Goal: Transaction & Acquisition: Obtain resource

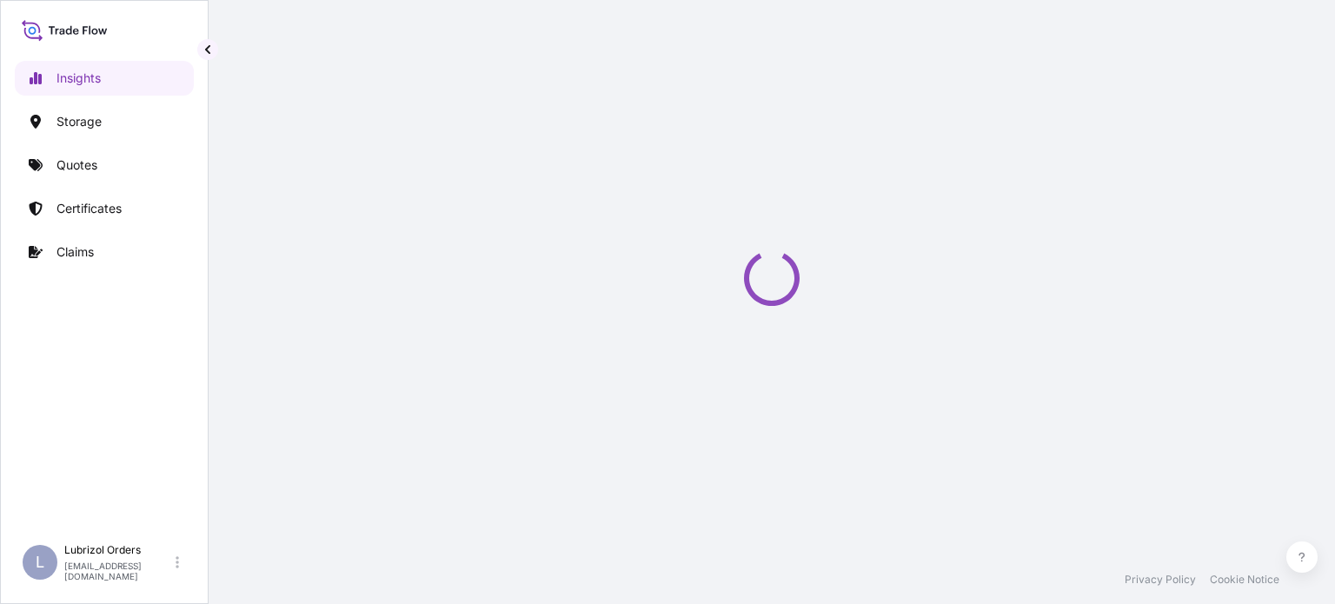
select select "2025"
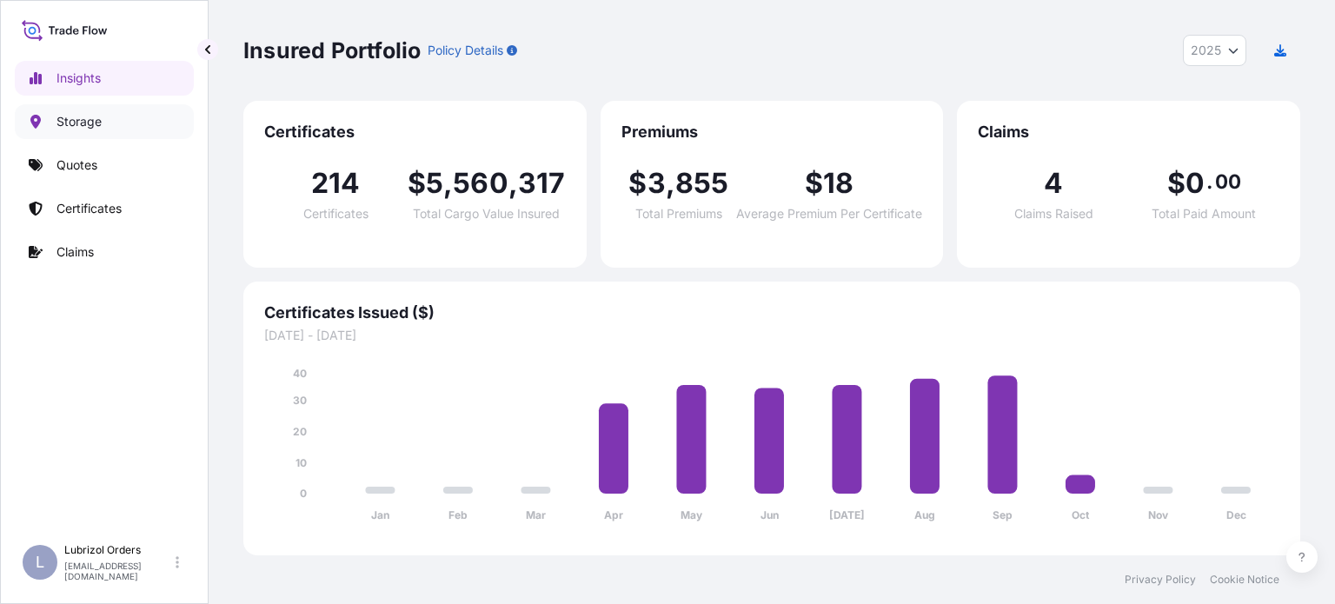
click at [104, 129] on link "Storage" at bounding box center [104, 121] width 179 height 35
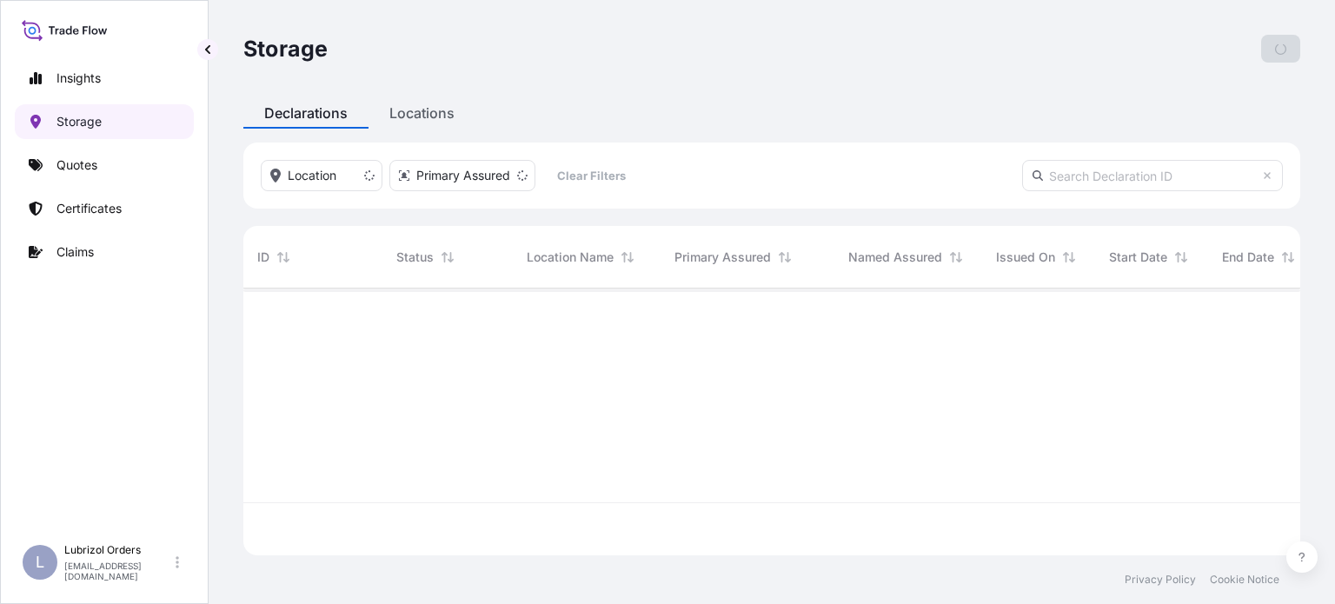
scroll to position [263, 1043]
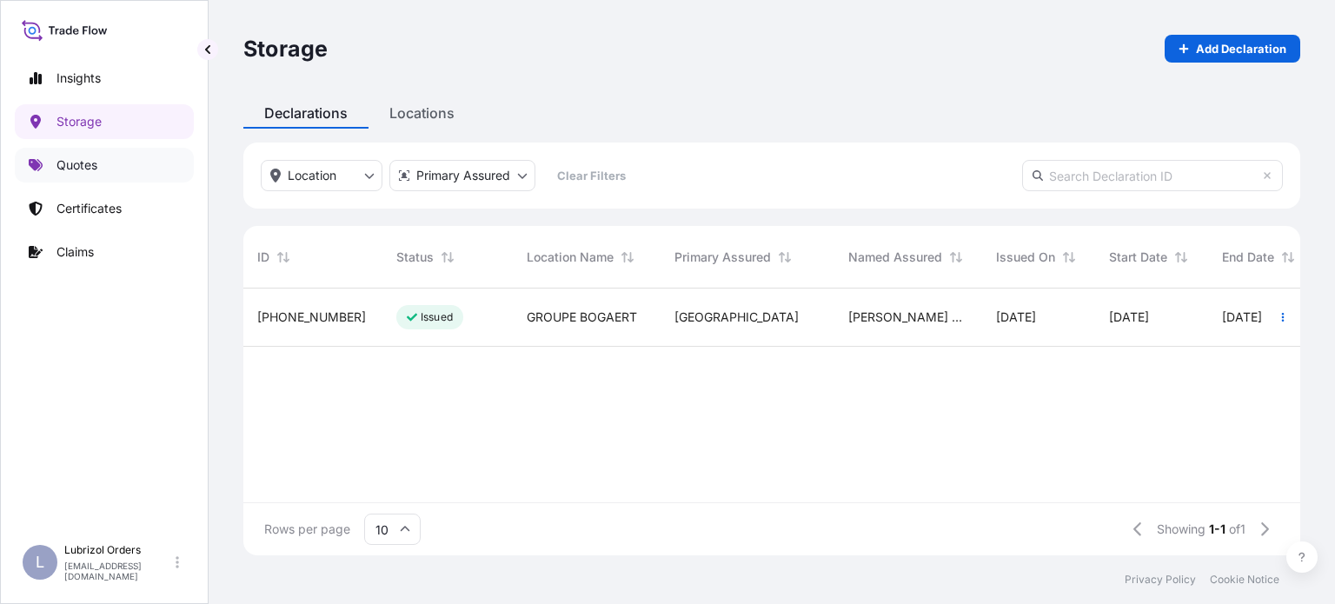
click at [110, 164] on link "Quotes" at bounding box center [104, 165] width 179 height 35
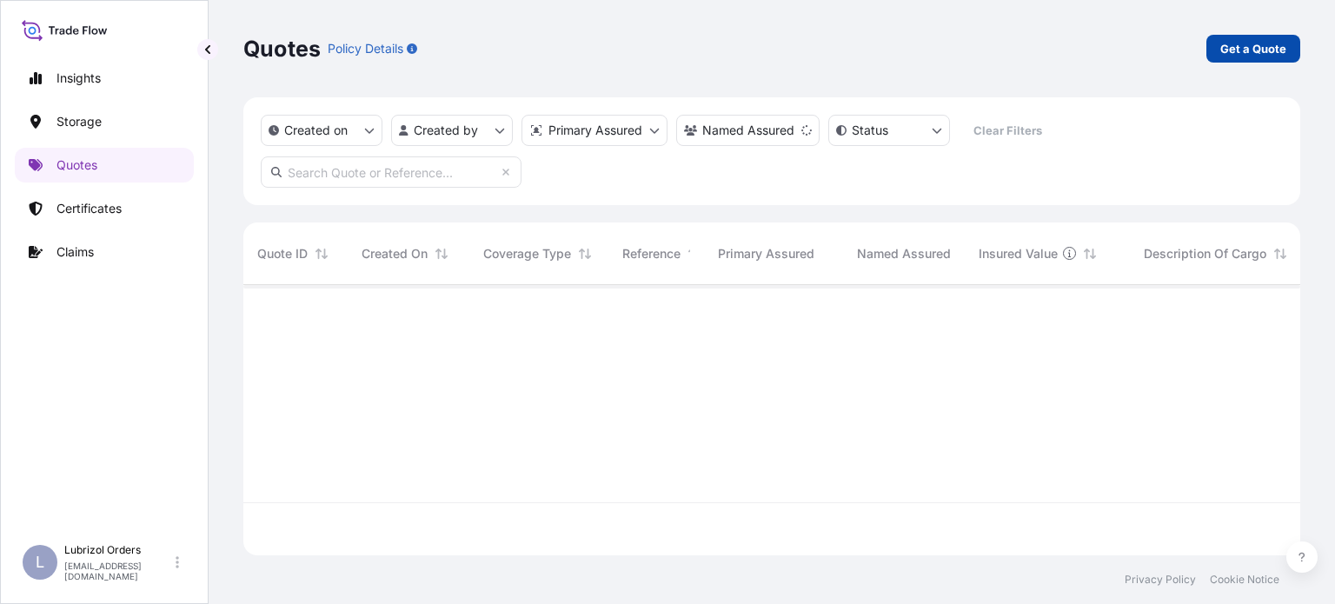
scroll to position [320, 1043]
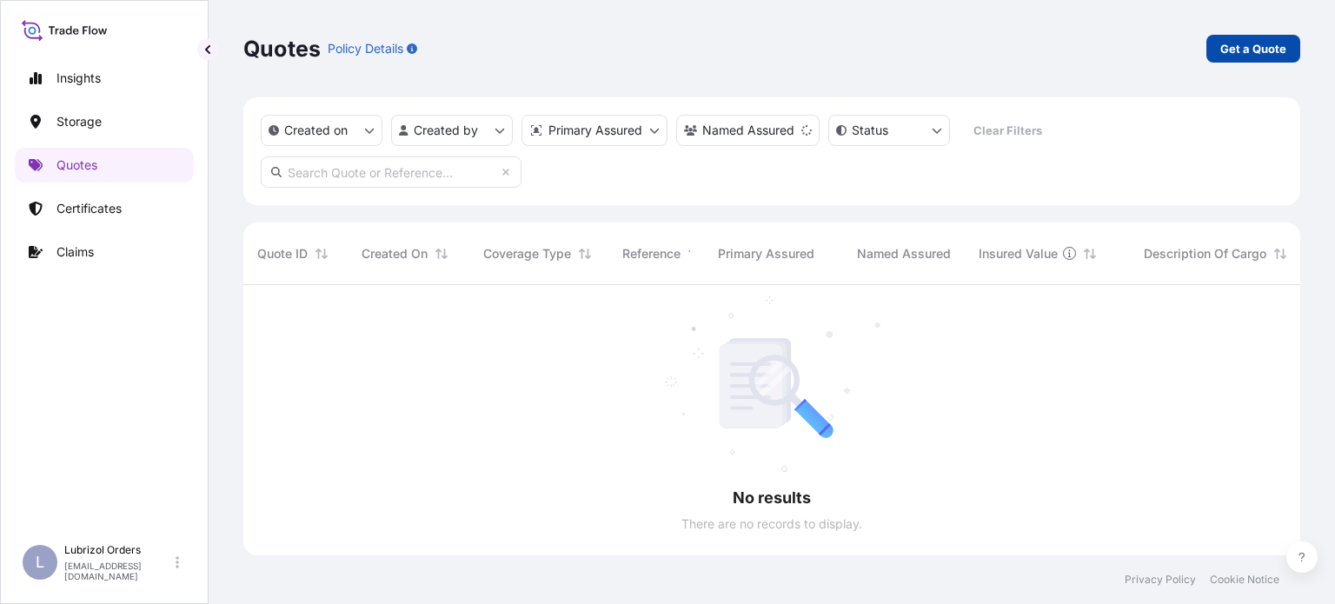
click at [1237, 52] on p "Get a Quote" at bounding box center [1253, 48] width 66 height 17
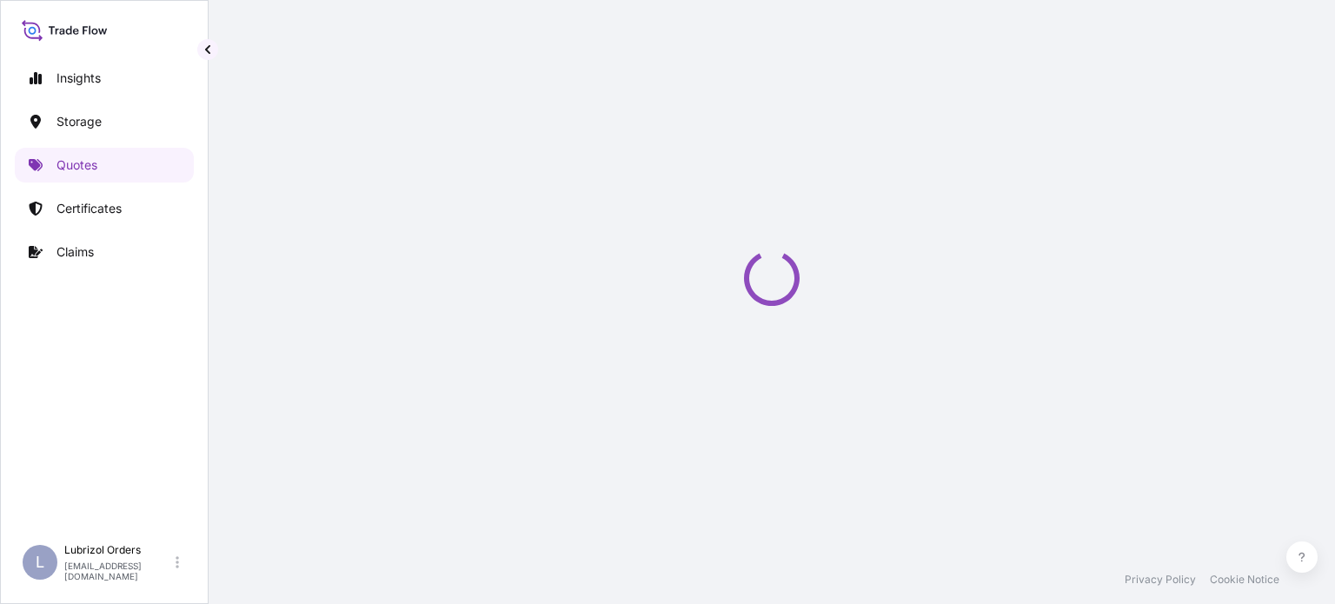
select select "Water"
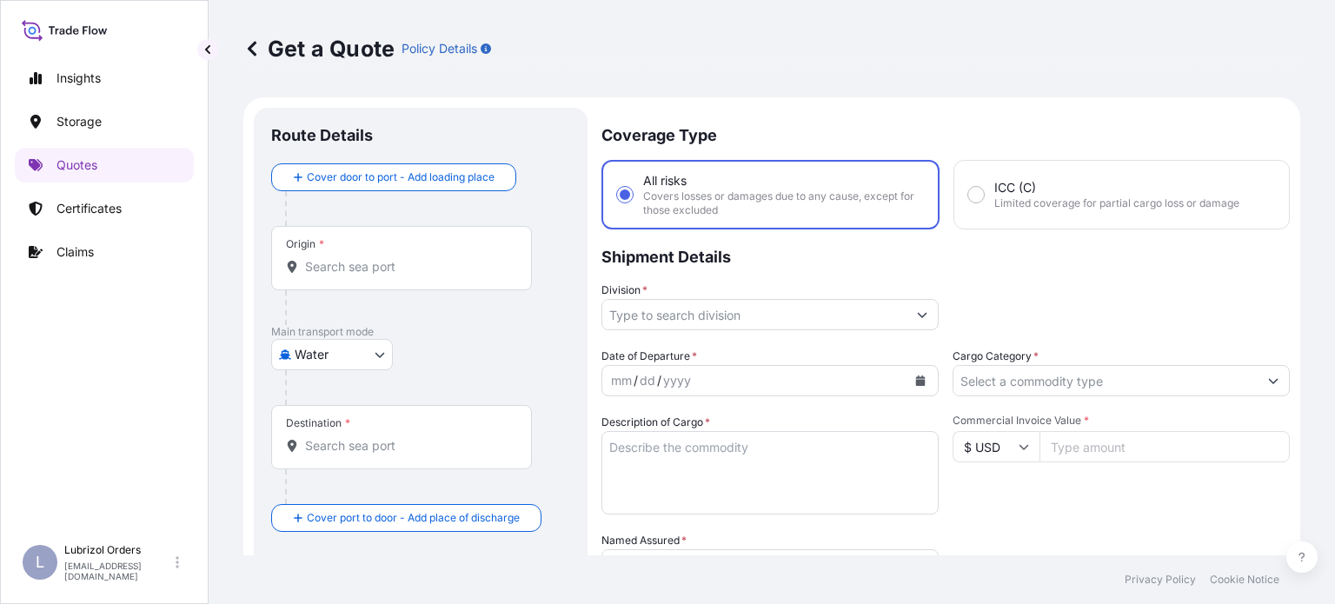
scroll to position [28, 0]
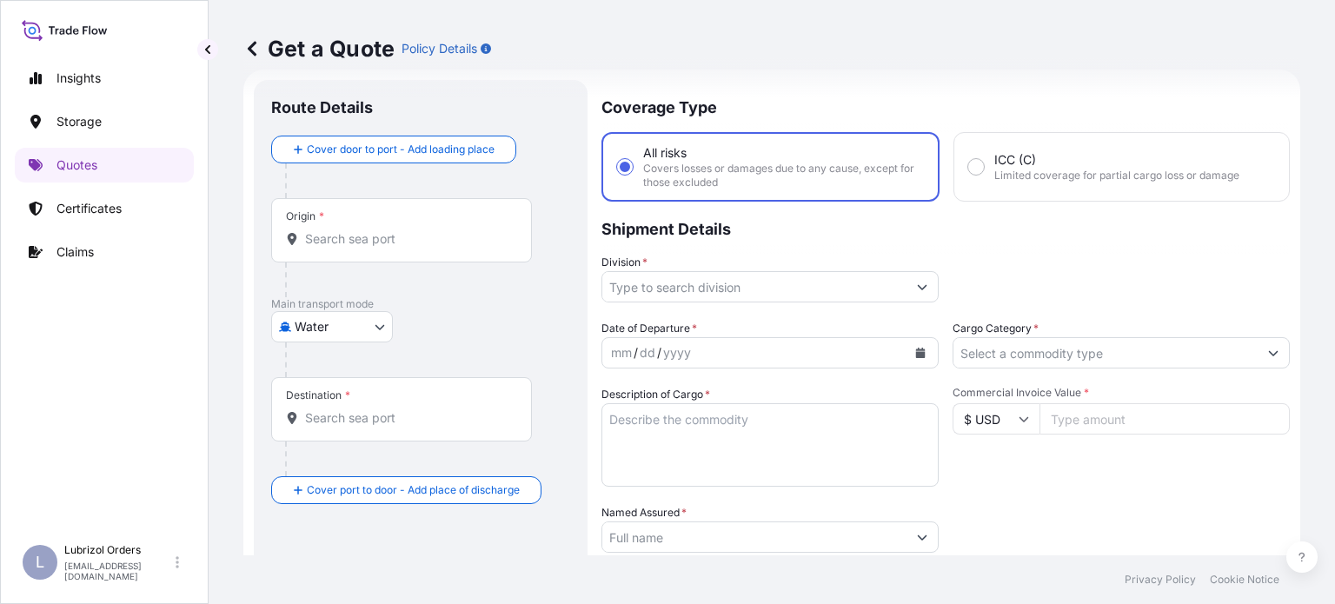
click at [437, 231] on input "Origin *" at bounding box center [407, 238] width 205 height 17
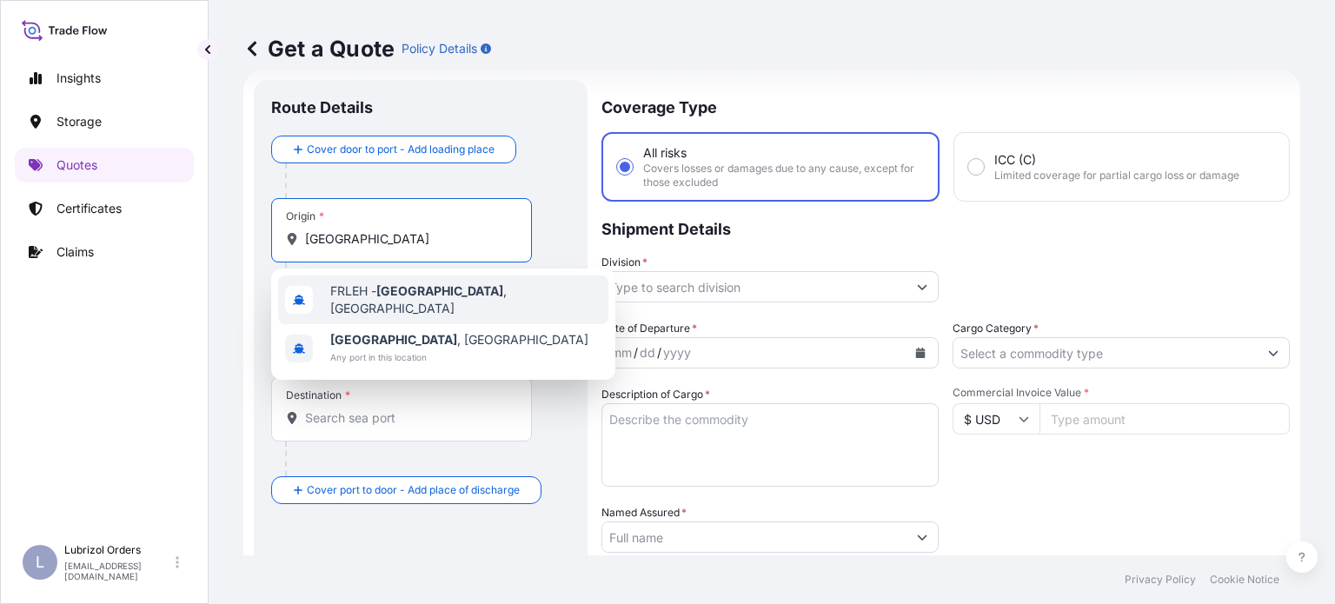
click at [461, 291] on span "FRLEH - [GEOGRAPHIC_DATA] , [GEOGRAPHIC_DATA]" at bounding box center [465, 299] width 271 height 35
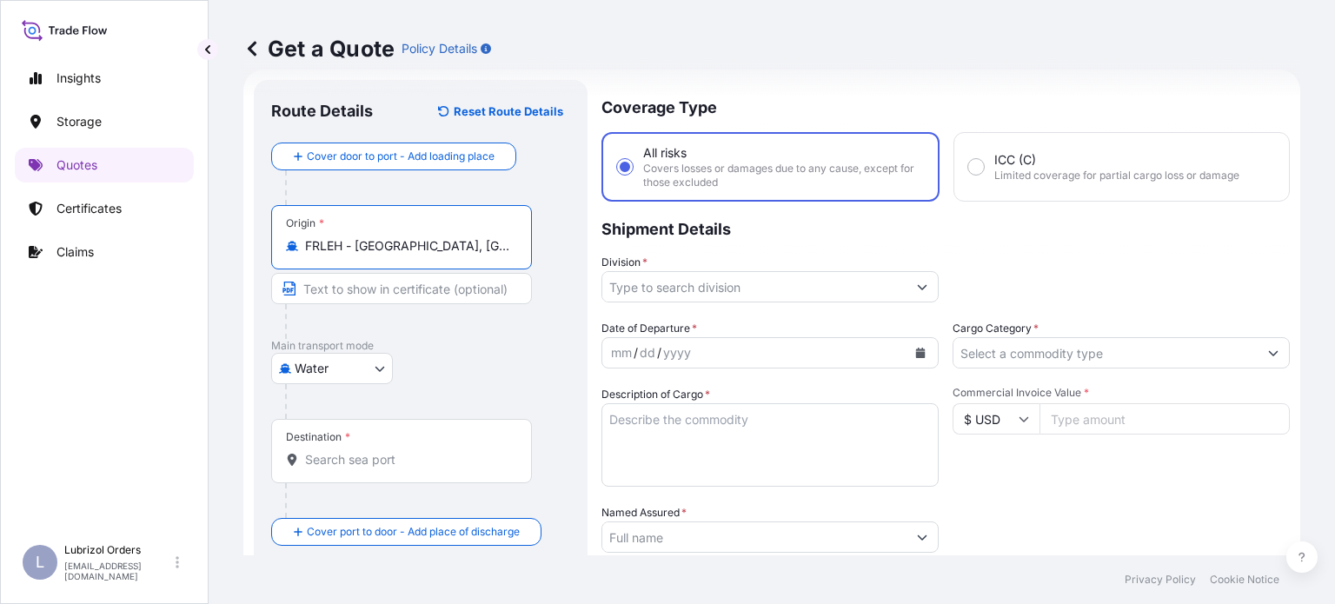
type input "FRLEH - [GEOGRAPHIC_DATA], [GEOGRAPHIC_DATA]"
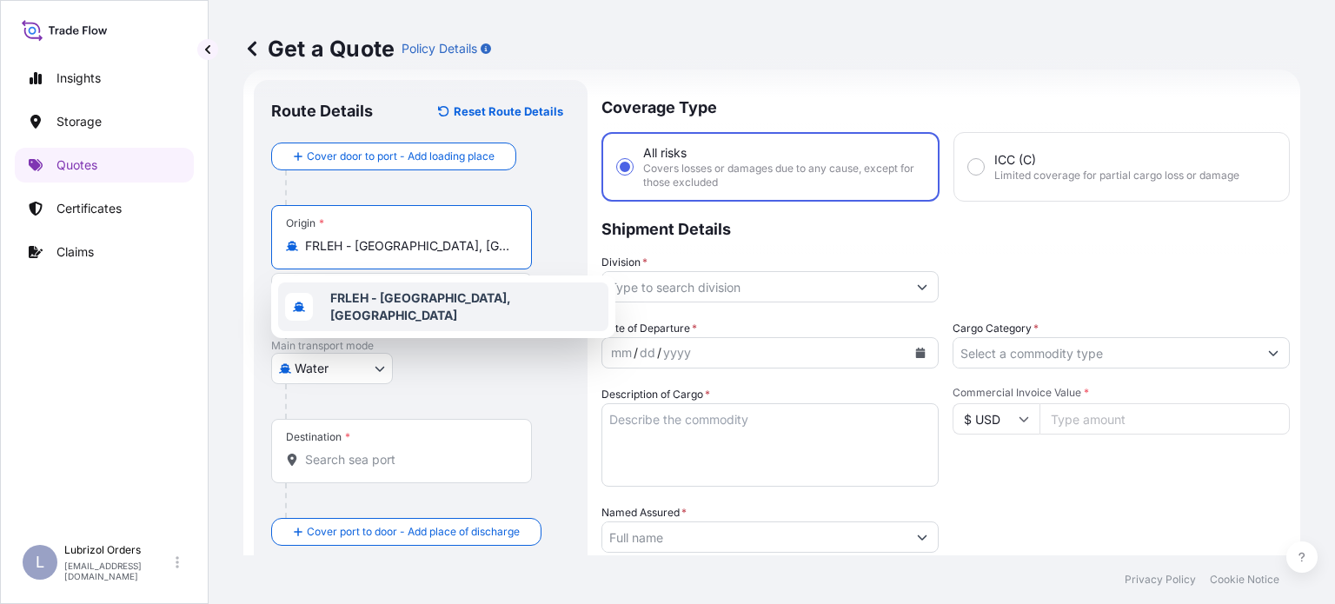
click at [431, 465] on input "Destination *" at bounding box center [407, 459] width 205 height 17
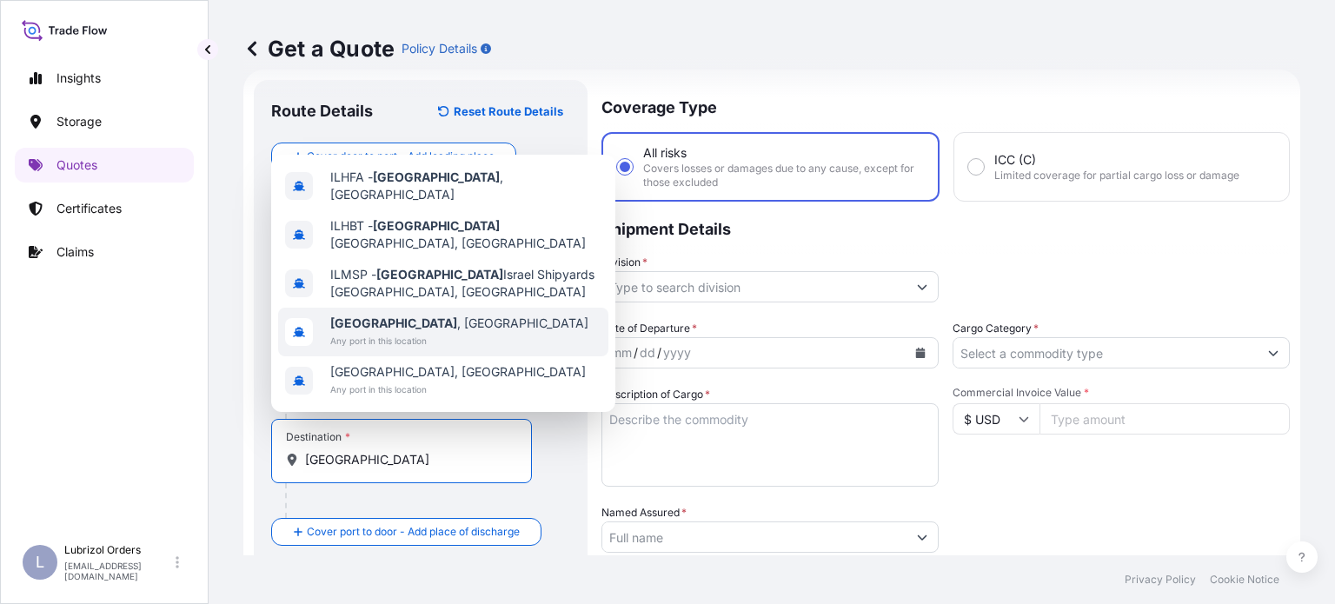
click at [428, 342] on div "[GEOGRAPHIC_DATA] , [GEOGRAPHIC_DATA] Any port in this location" at bounding box center [443, 332] width 330 height 49
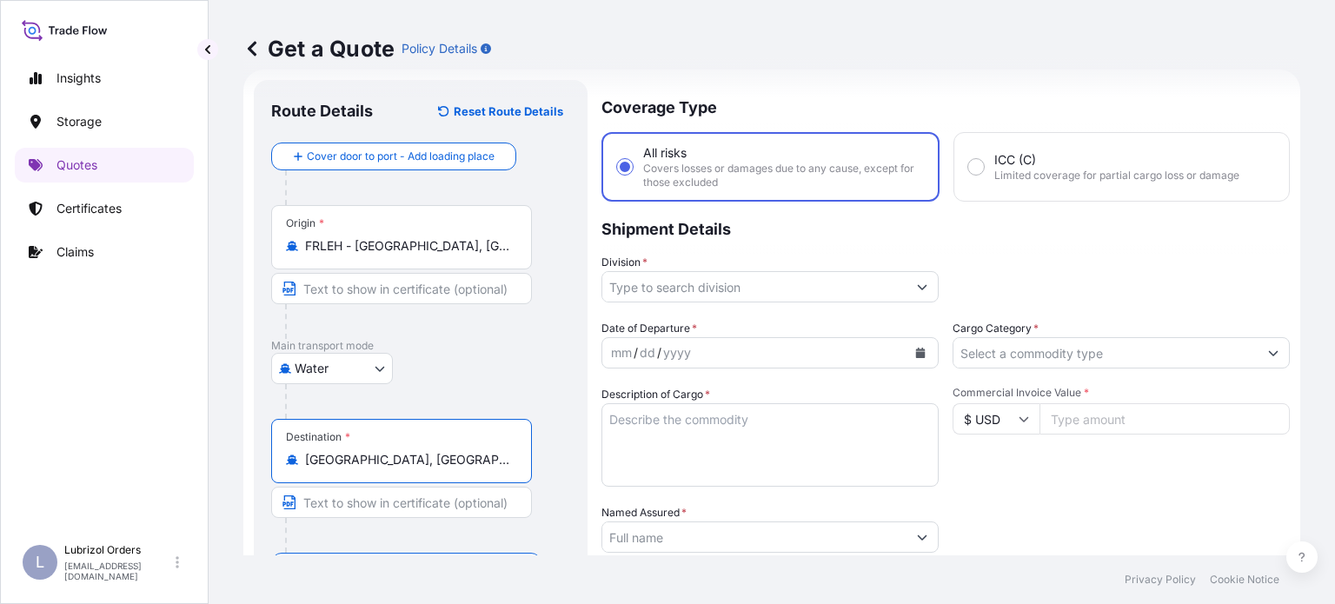
type input "[GEOGRAPHIC_DATA], [GEOGRAPHIC_DATA]"
click at [760, 291] on input "Division *" at bounding box center [754, 286] width 304 height 31
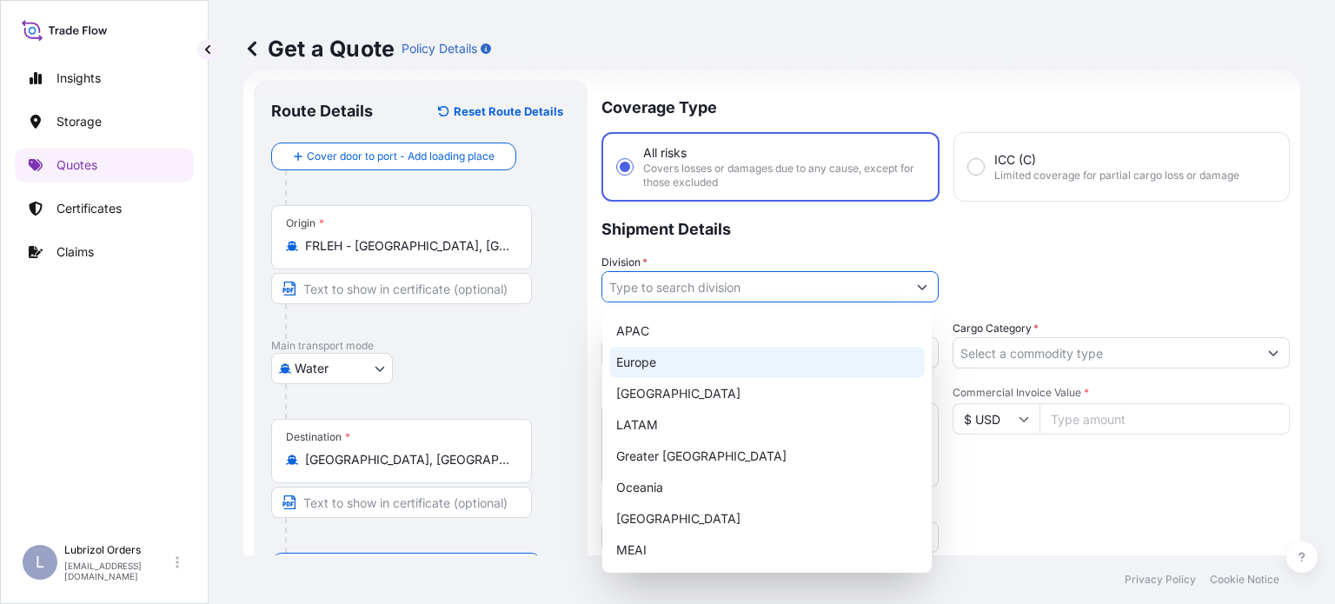
click at [678, 364] on div "Europe" at bounding box center [766, 362] width 315 height 31
type input "Europe"
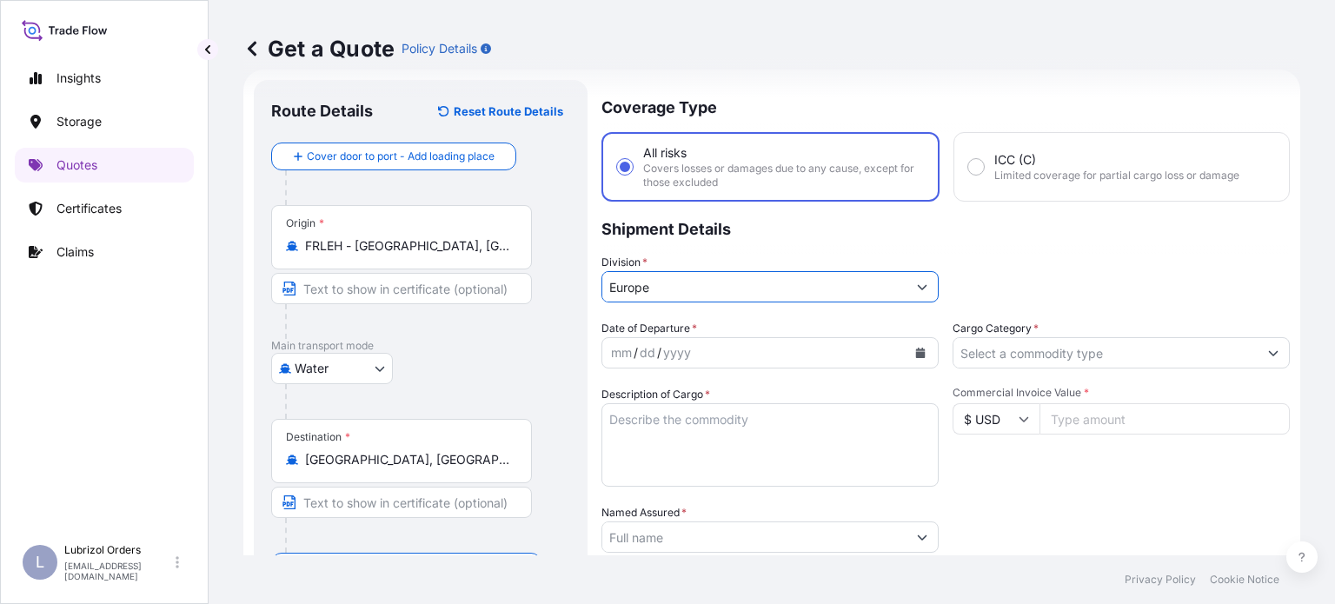
click at [919, 359] on button "Calendar" at bounding box center [920, 353] width 28 height 28
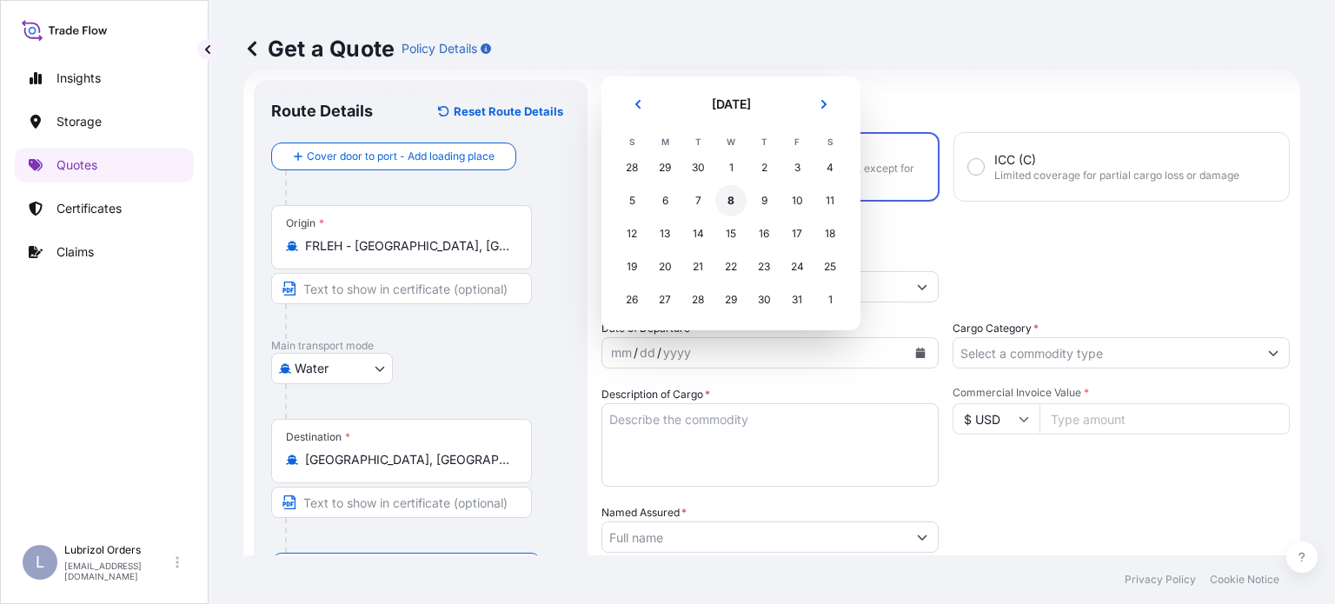
click at [727, 207] on div "8" at bounding box center [730, 200] width 31 height 31
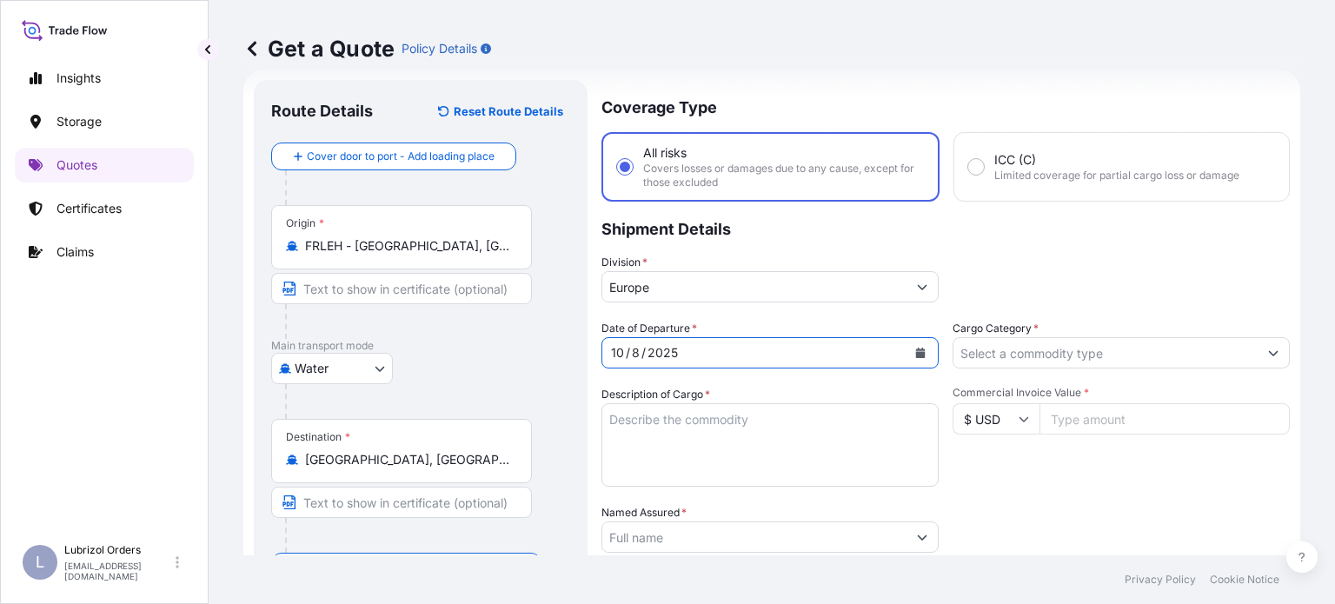
click at [1128, 343] on input "Cargo Category *" at bounding box center [1105, 352] width 304 height 31
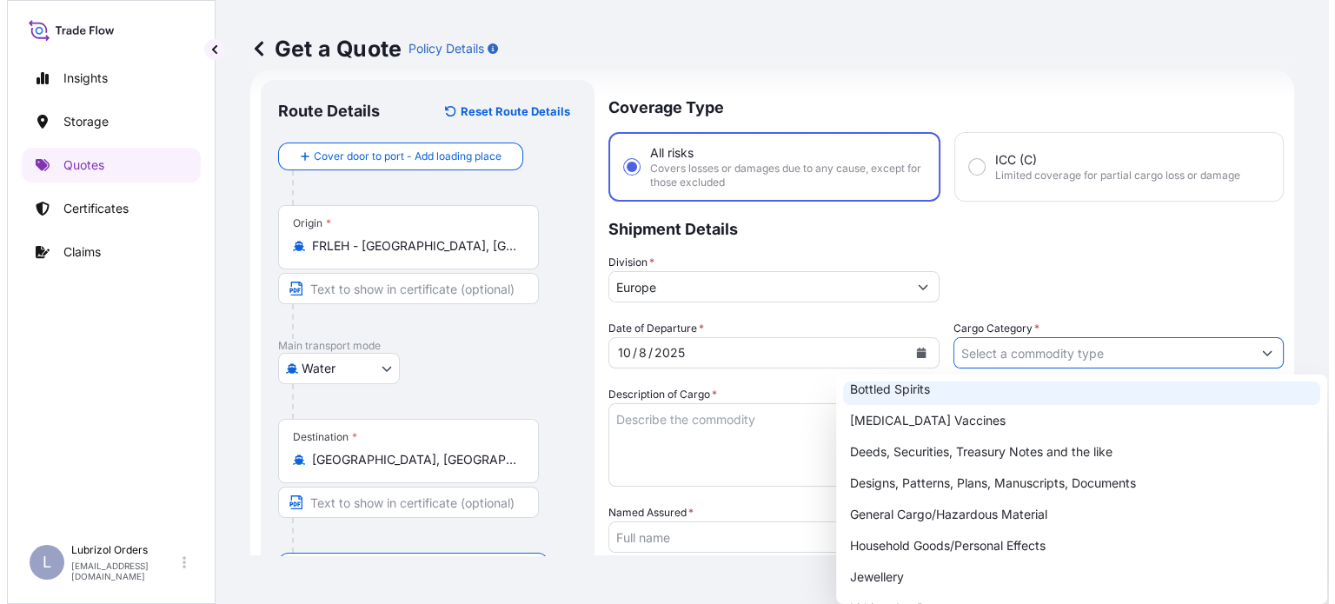
scroll to position [174, 0]
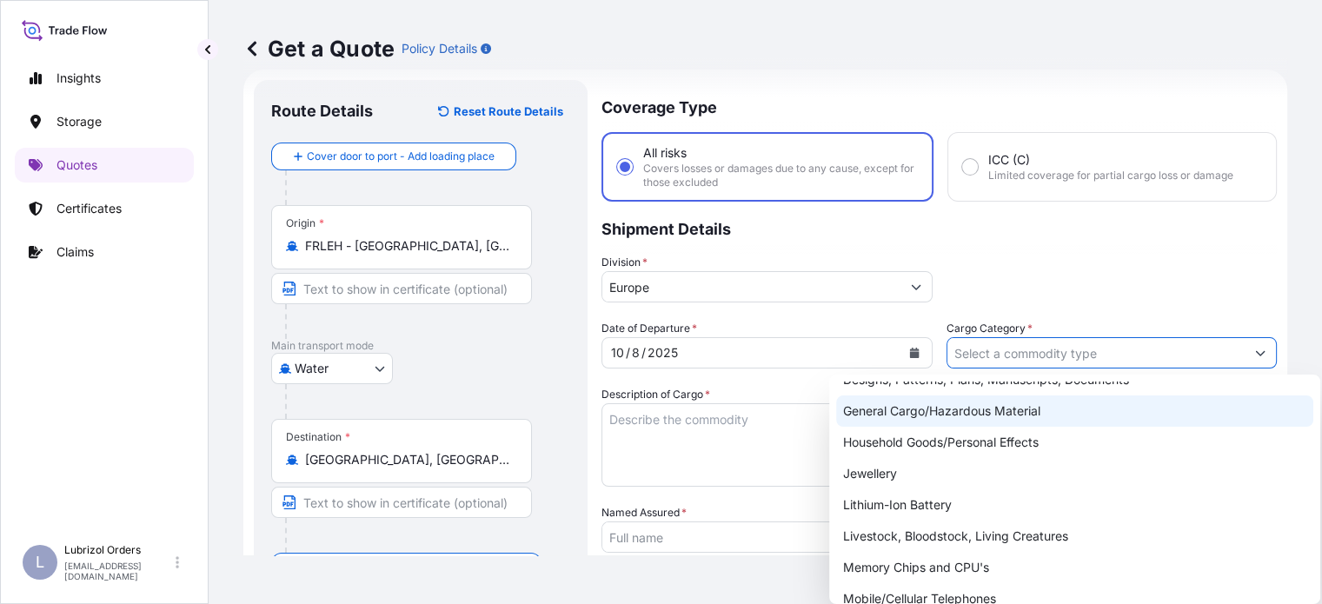
click at [986, 411] on div "General Cargo/Hazardous Material" at bounding box center [1074, 410] width 477 height 31
type input "General Cargo/Hazardous Material"
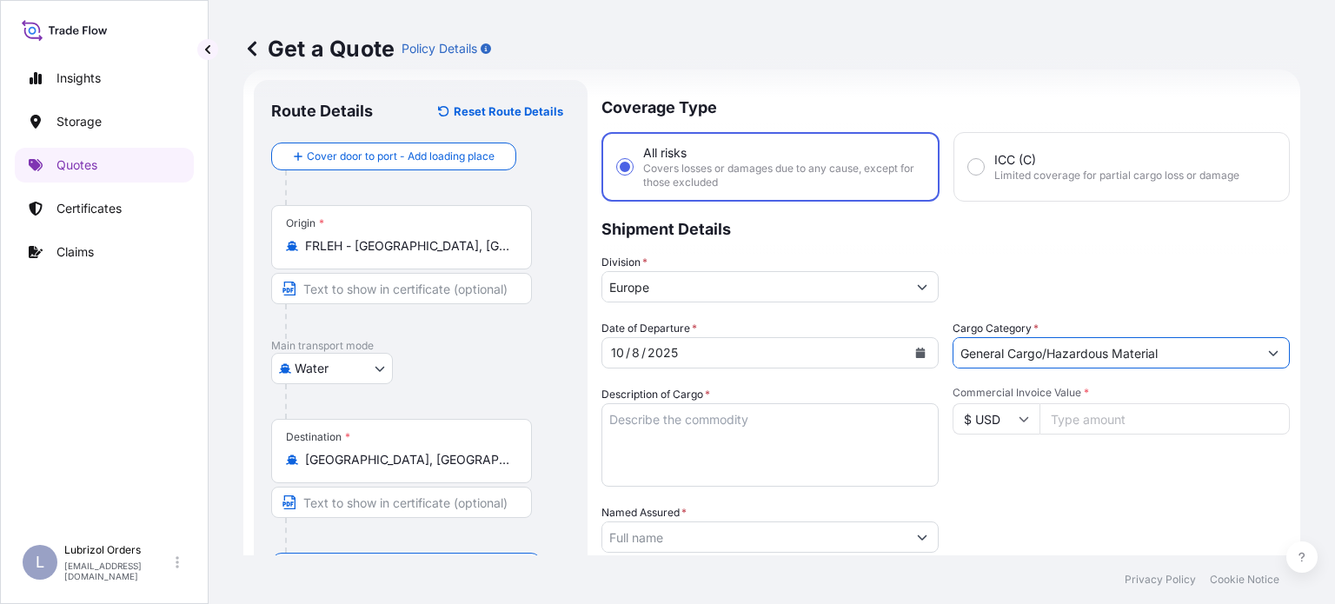
click at [1019, 421] on icon at bounding box center [1024, 419] width 10 height 10
click at [986, 468] on div "€ EUR" at bounding box center [988, 465] width 73 height 33
type input "€ EUR"
click at [1059, 408] on input "Commercial Invoice Value *" at bounding box center [1164, 418] width 250 height 31
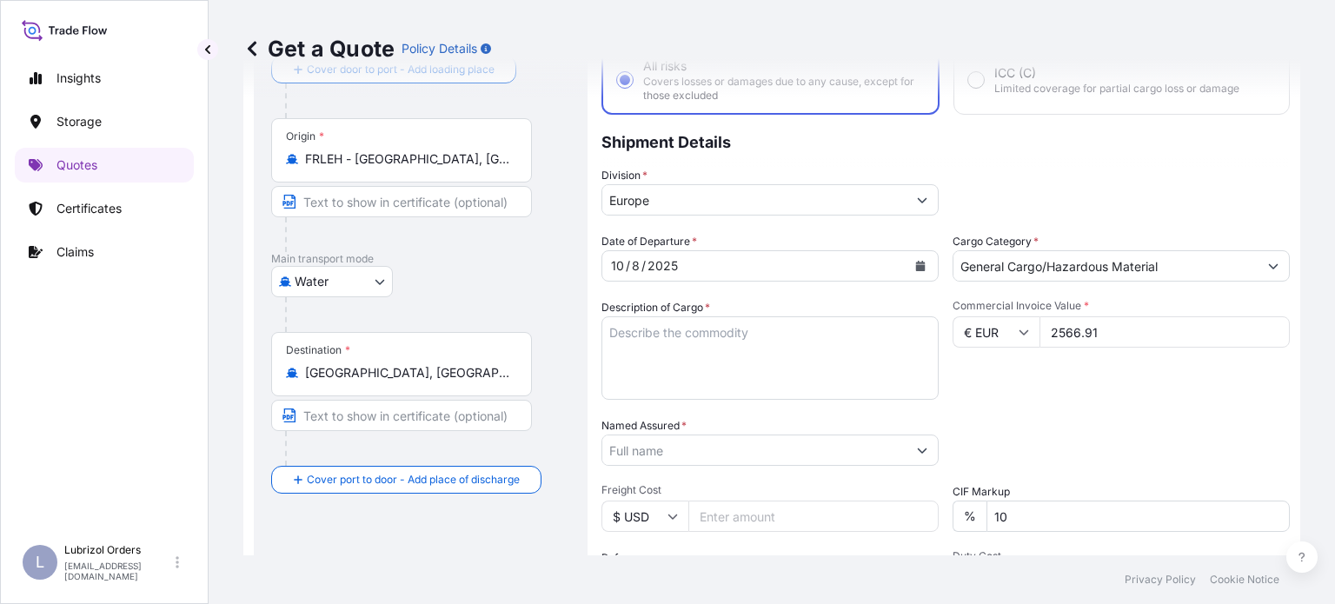
type input "2566.91"
click at [774, 448] on input "Named Assured *" at bounding box center [754, 450] width 304 height 31
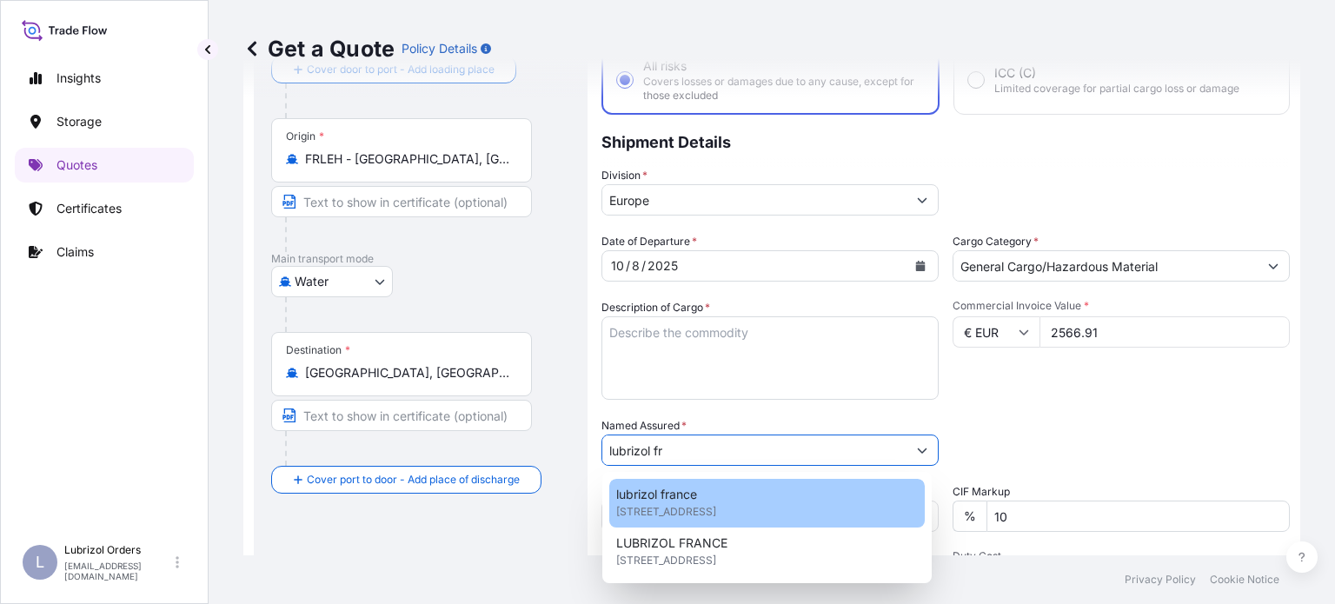
click at [716, 512] on span "[STREET_ADDRESS]" at bounding box center [666, 511] width 100 height 17
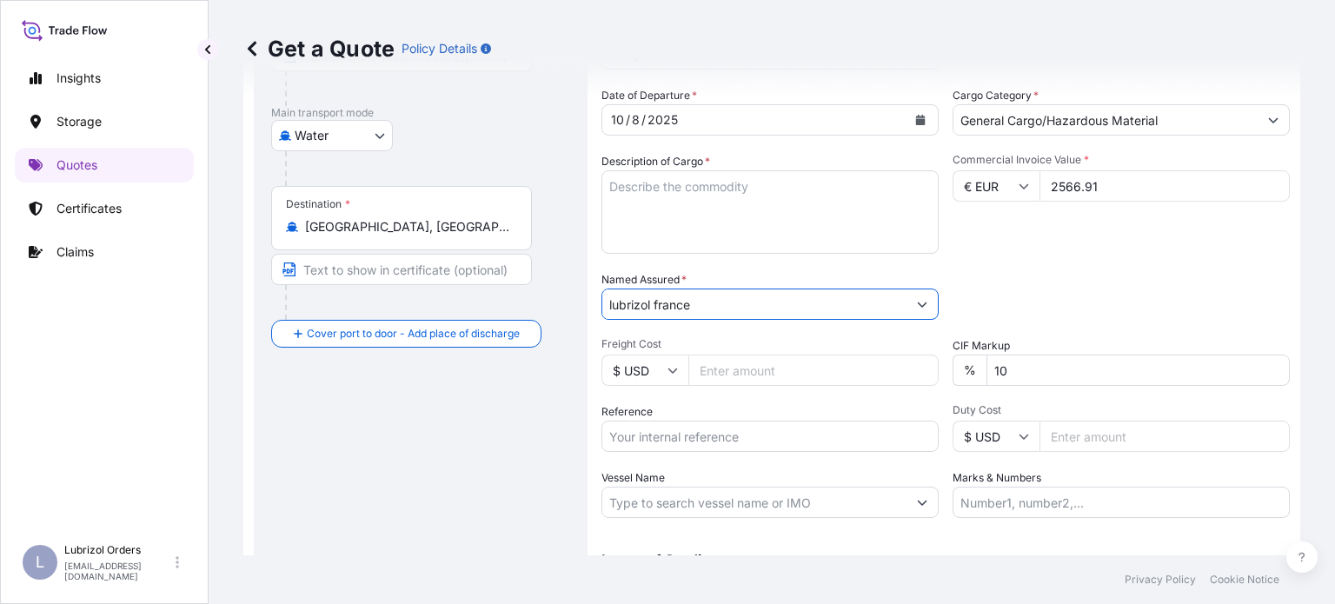
scroll to position [289, 0]
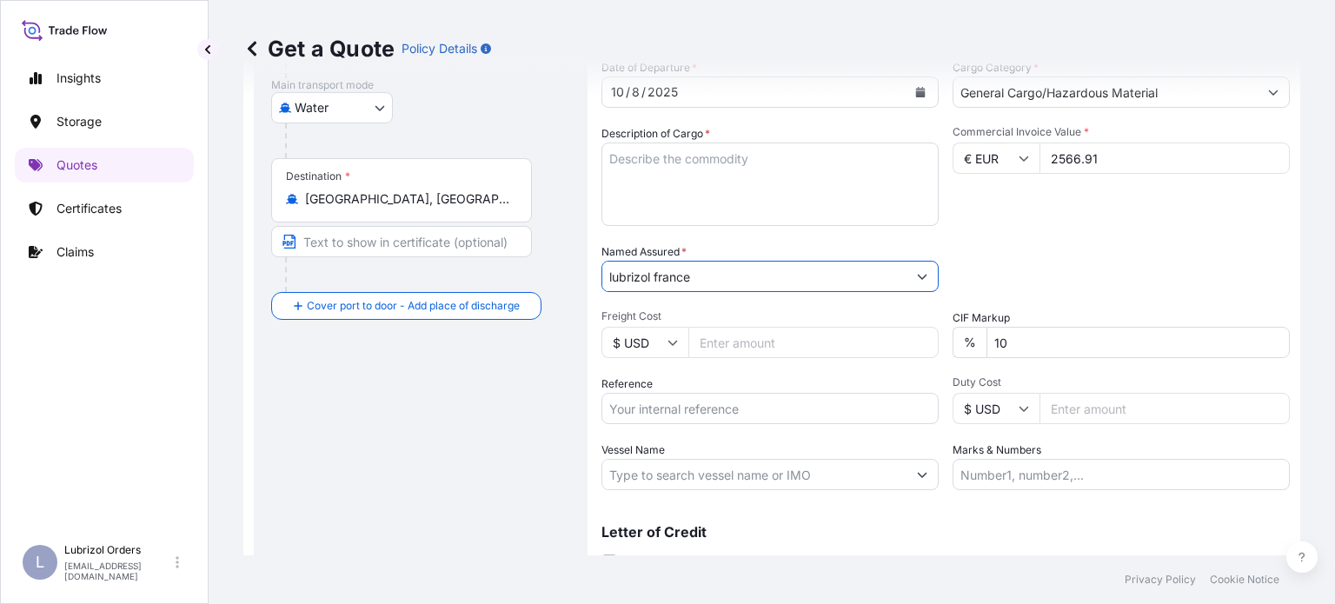
type input "lubrizol france"
click at [819, 408] on input "Reference" at bounding box center [769, 408] width 337 height 31
paste input "1155542238"
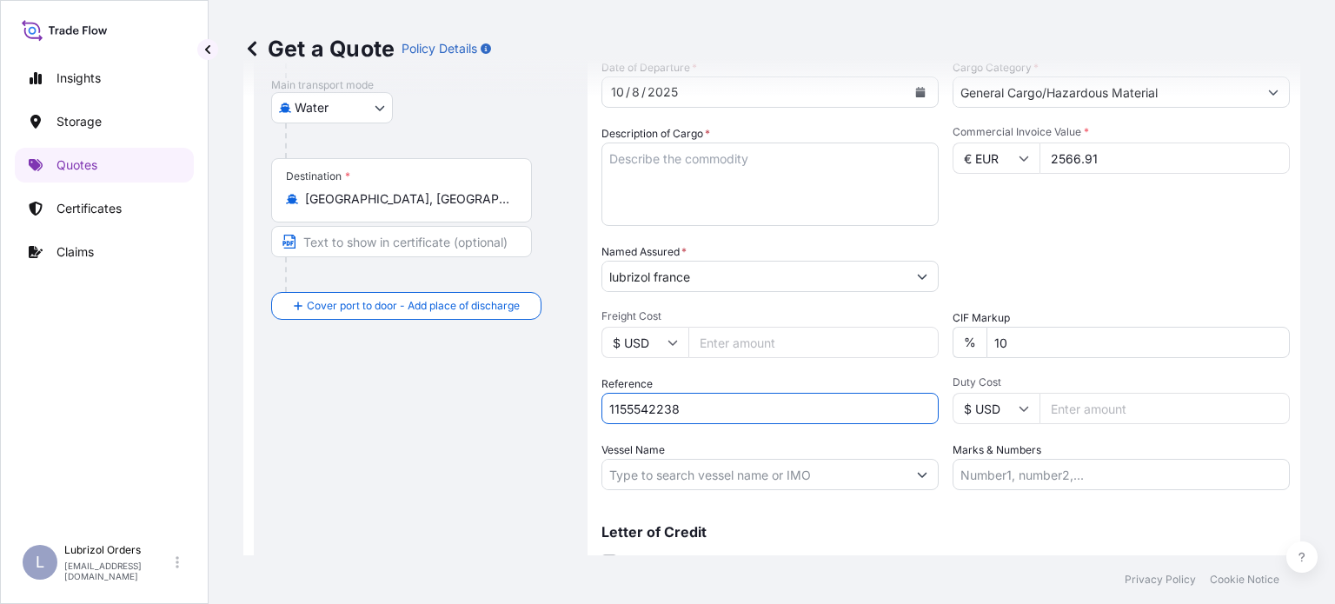
type input "1155542238"
click at [675, 171] on textarea "Description of Cargo *" at bounding box center [769, 184] width 337 height 83
paste textarea "1 DRUMS OF PAZAD 8150"
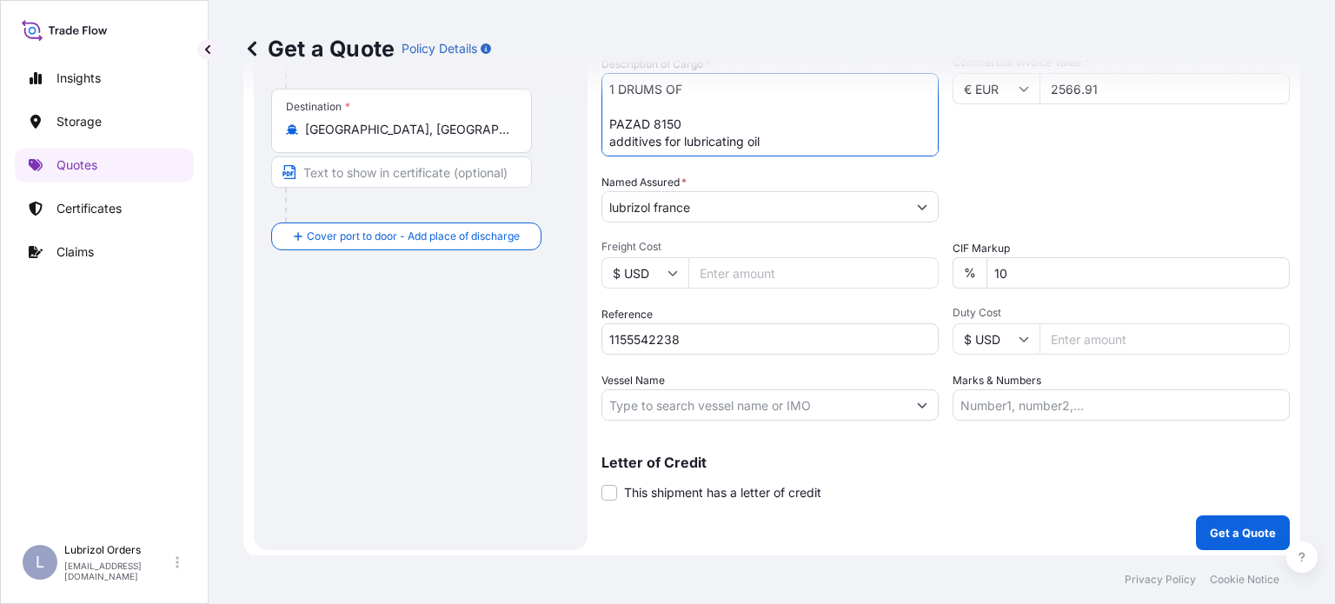
scroll to position [362, 0]
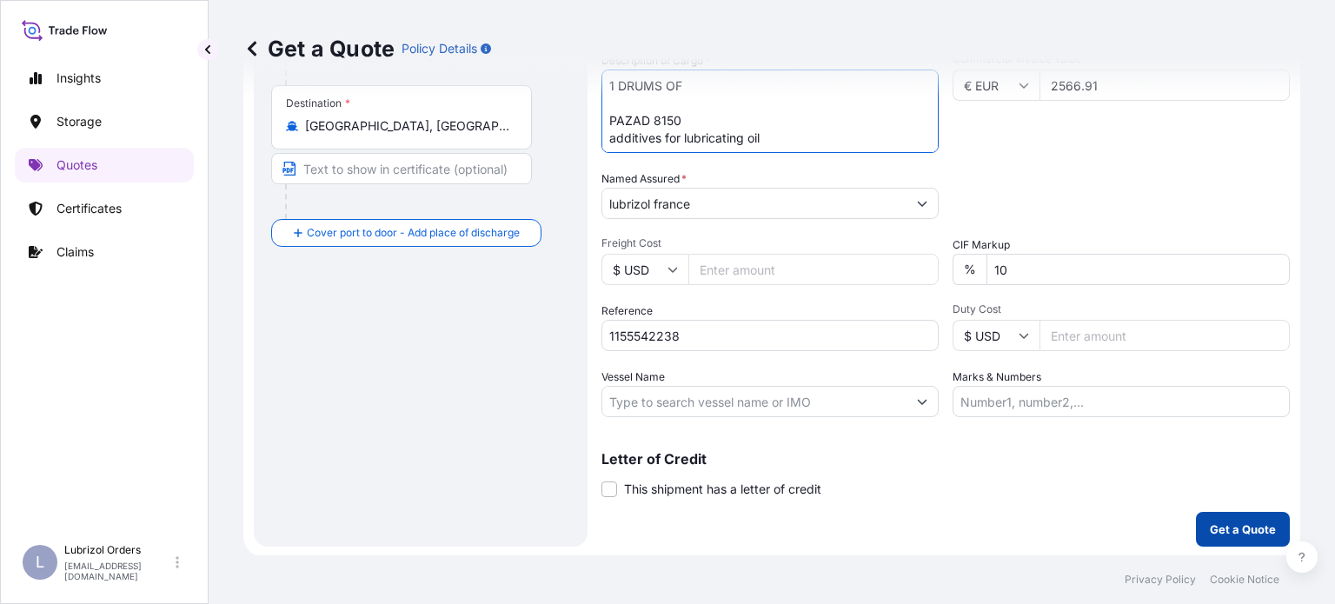
type textarea "1 DRUMS OF PAZAD 8150 additives for lubricating oil"
click at [1241, 524] on p "Get a Quote" at bounding box center [1243, 529] width 66 height 17
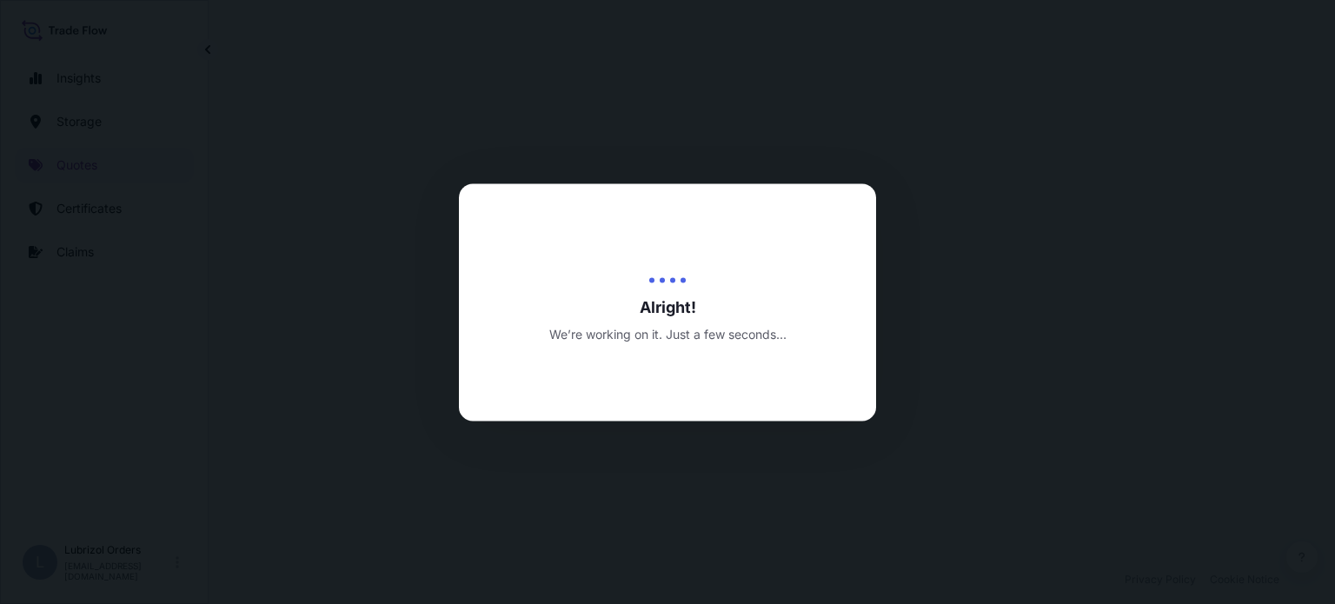
select select "Water"
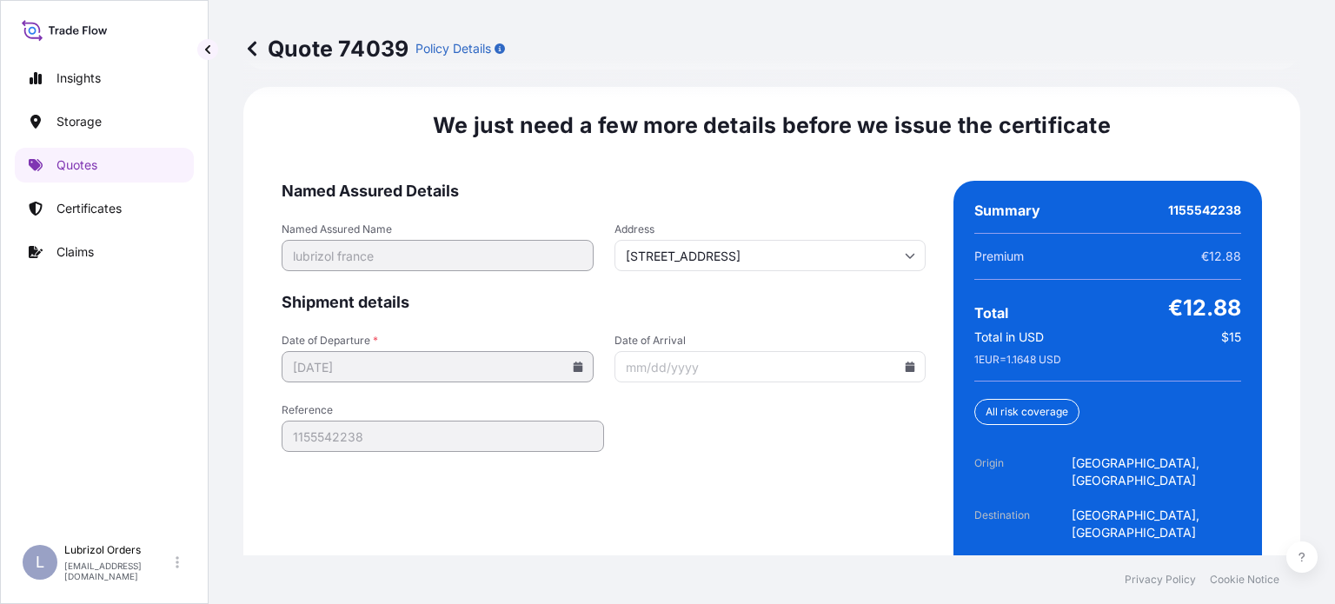
scroll to position [2732, 0]
